Goal: Task Accomplishment & Management: Use online tool/utility

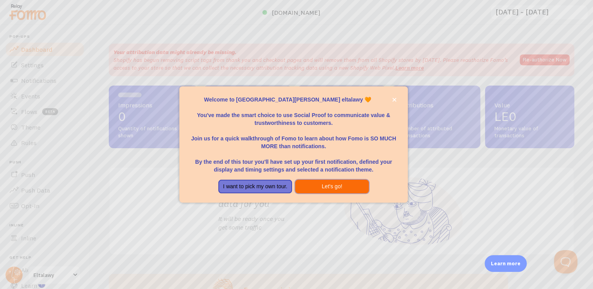
click at [352, 186] on button "Let's go!" at bounding box center [332, 187] width 74 height 14
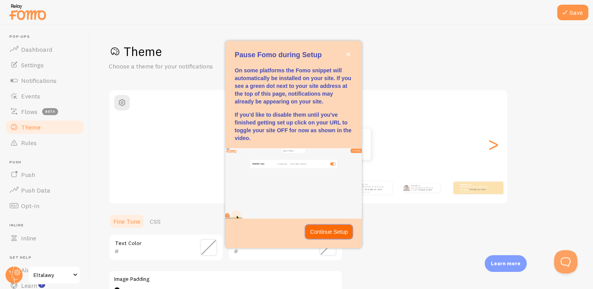
click at [335, 229] on p "Continue Setup" at bounding box center [329, 232] width 38 height 8
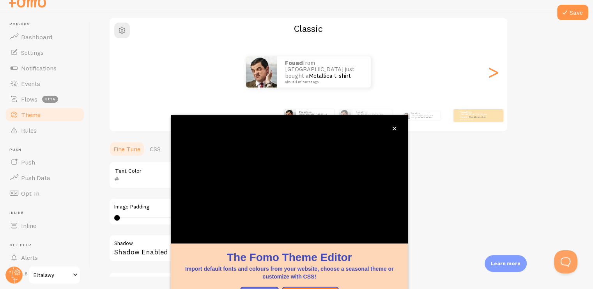
scroll to position [64, 0]
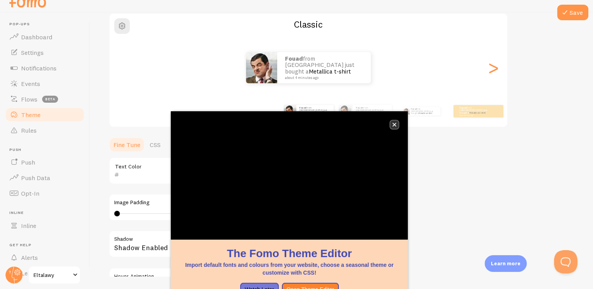
click at [394, 124] on icon "close," at bounding box center [394, 125] width 4 height 4
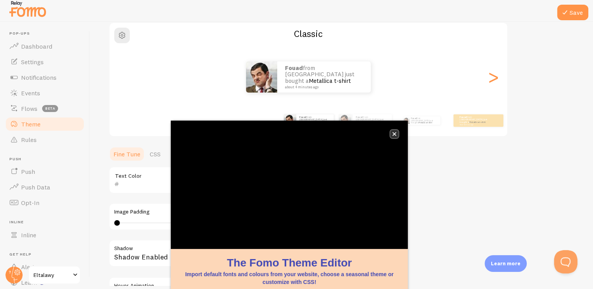
click at [395, 133] on icon "close," at bounding box center [394, 134] width 4 height 4
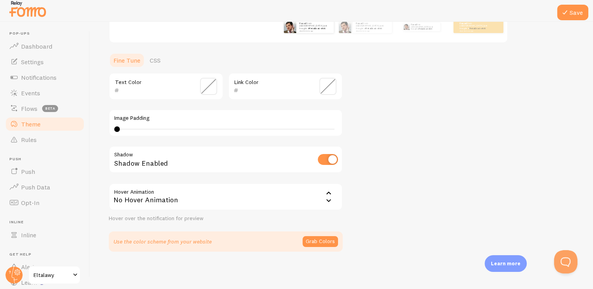
scroll to position [161, 0]
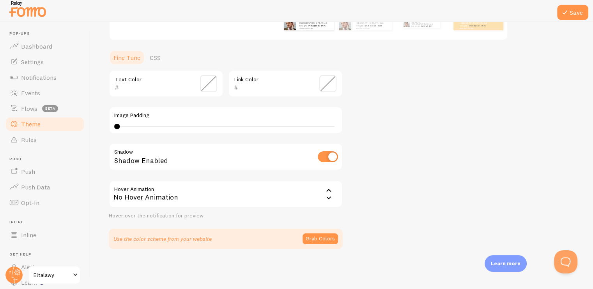
click at [324, 159] on input "checkbox" at bounding box center [328, 157] width 20 height 11
checkbox input "false"
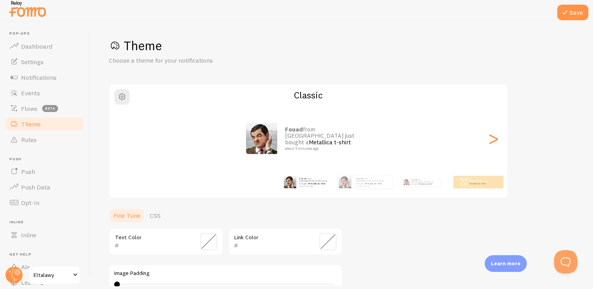
scroll to position [0, 0]
